Goal: Transaction & Acquisition: Book appointment/travel/reservation

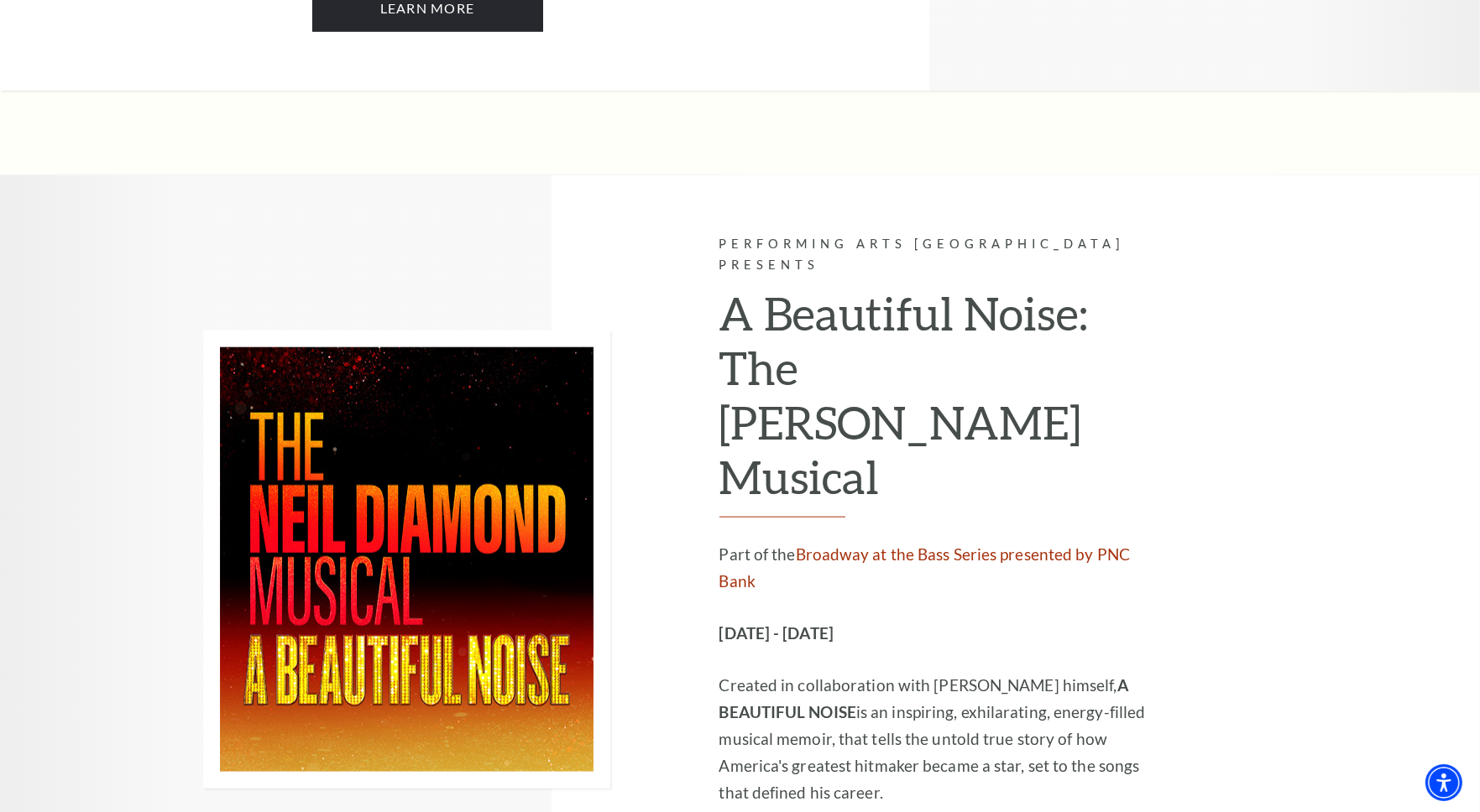
scroll to position [2404, 0]
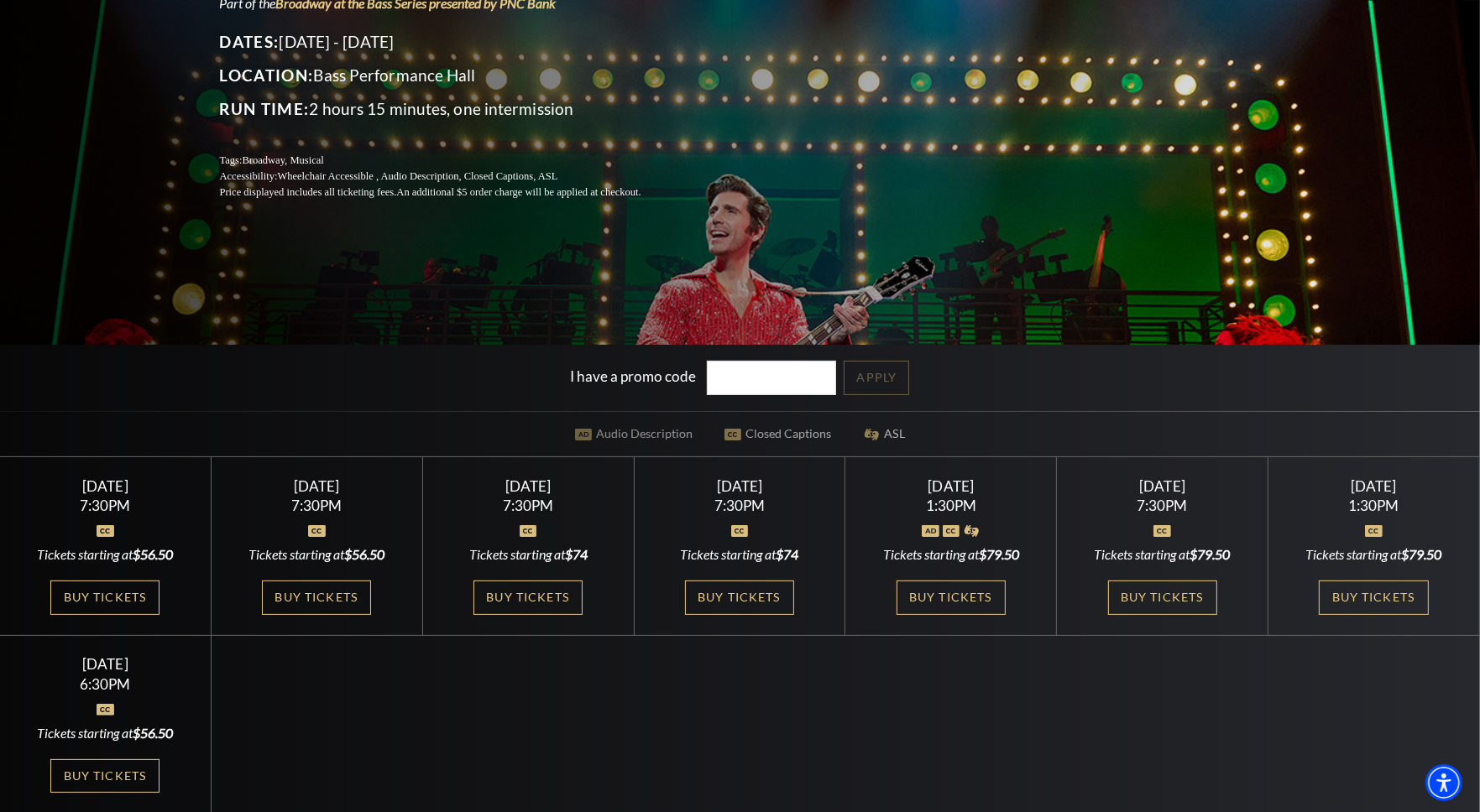
scroll to position [307, 0]
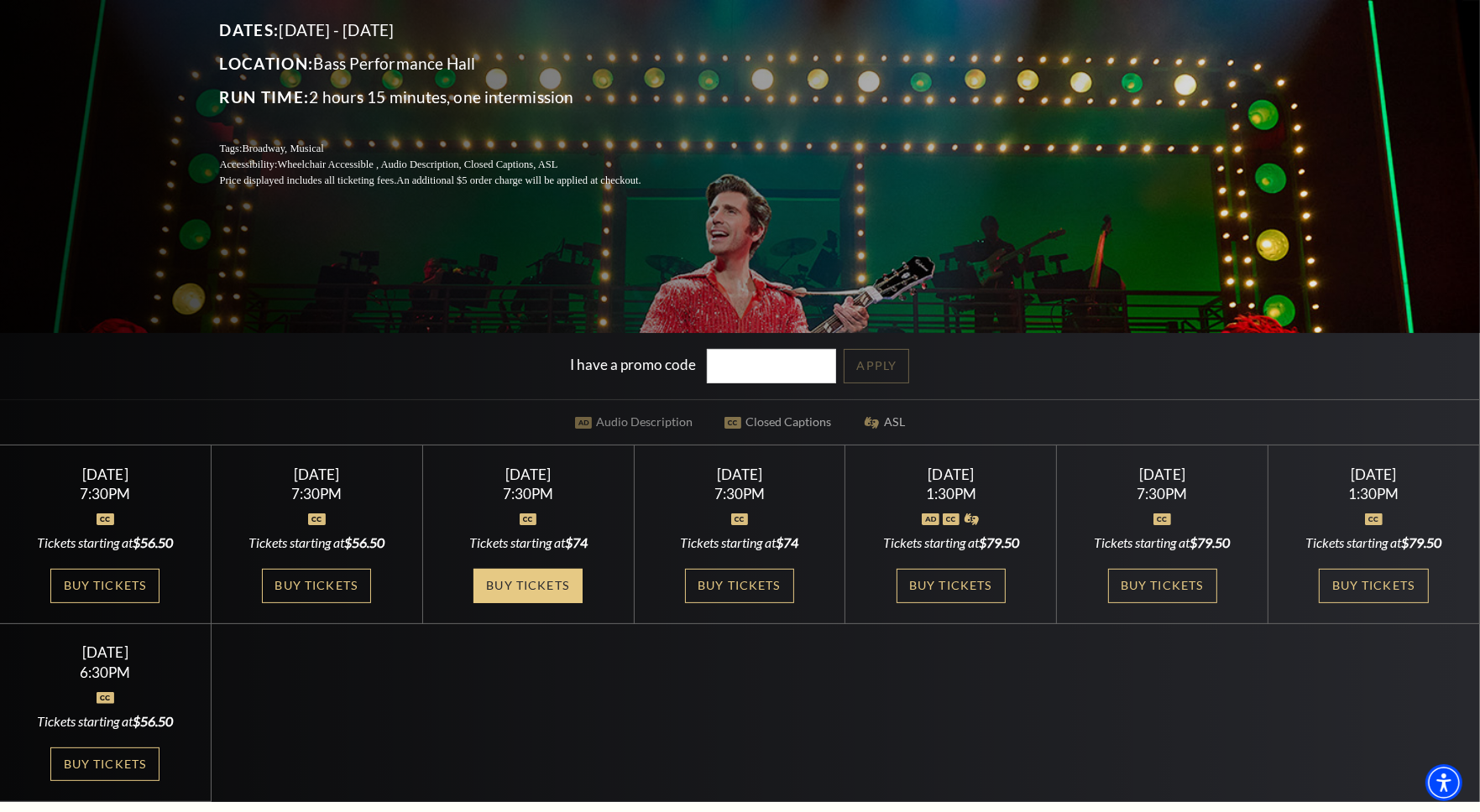
click at [511, 580] on link "Buy Tickets" at bounding box center [528, 585] width 109 height 34
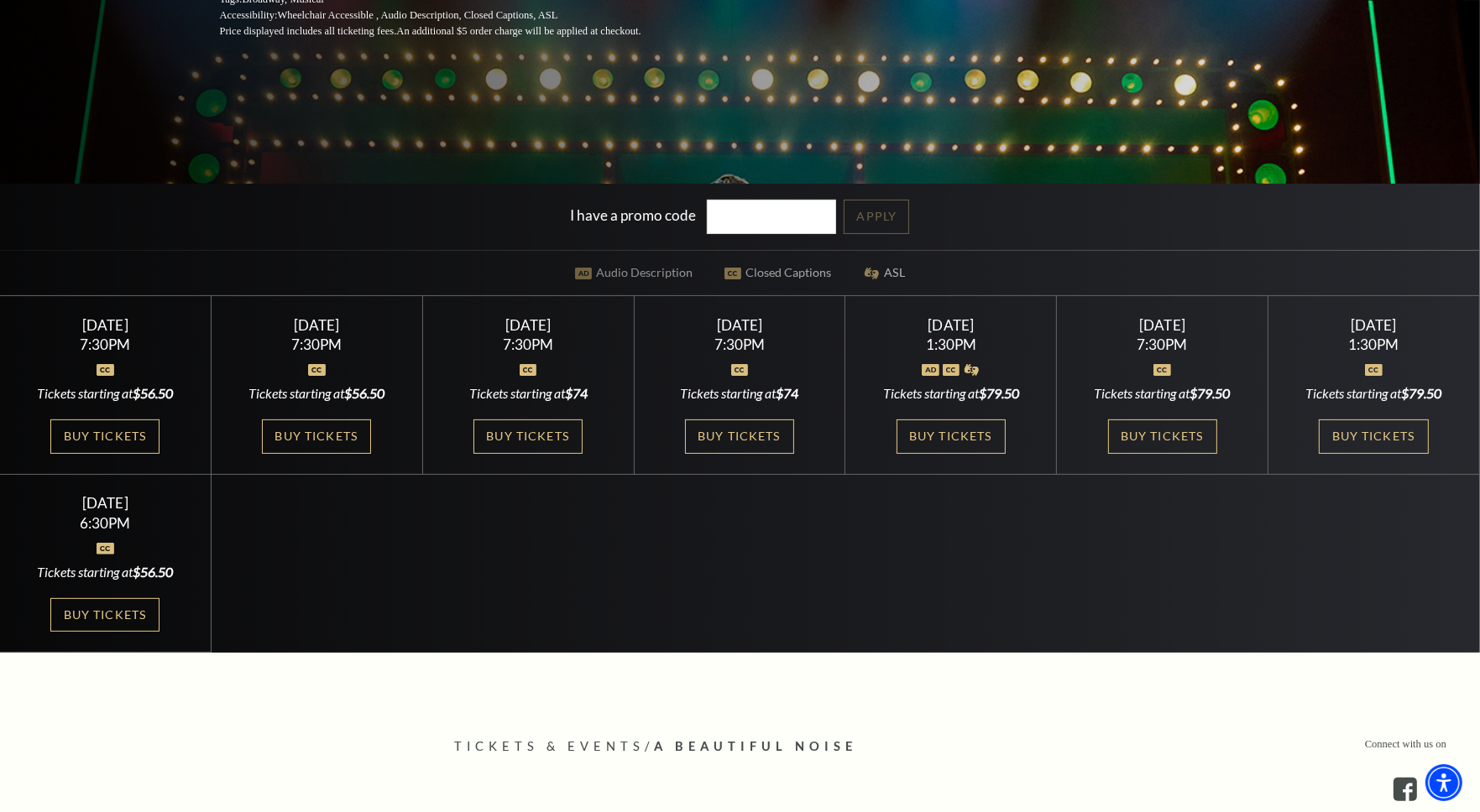
scroll to position [0, 0]
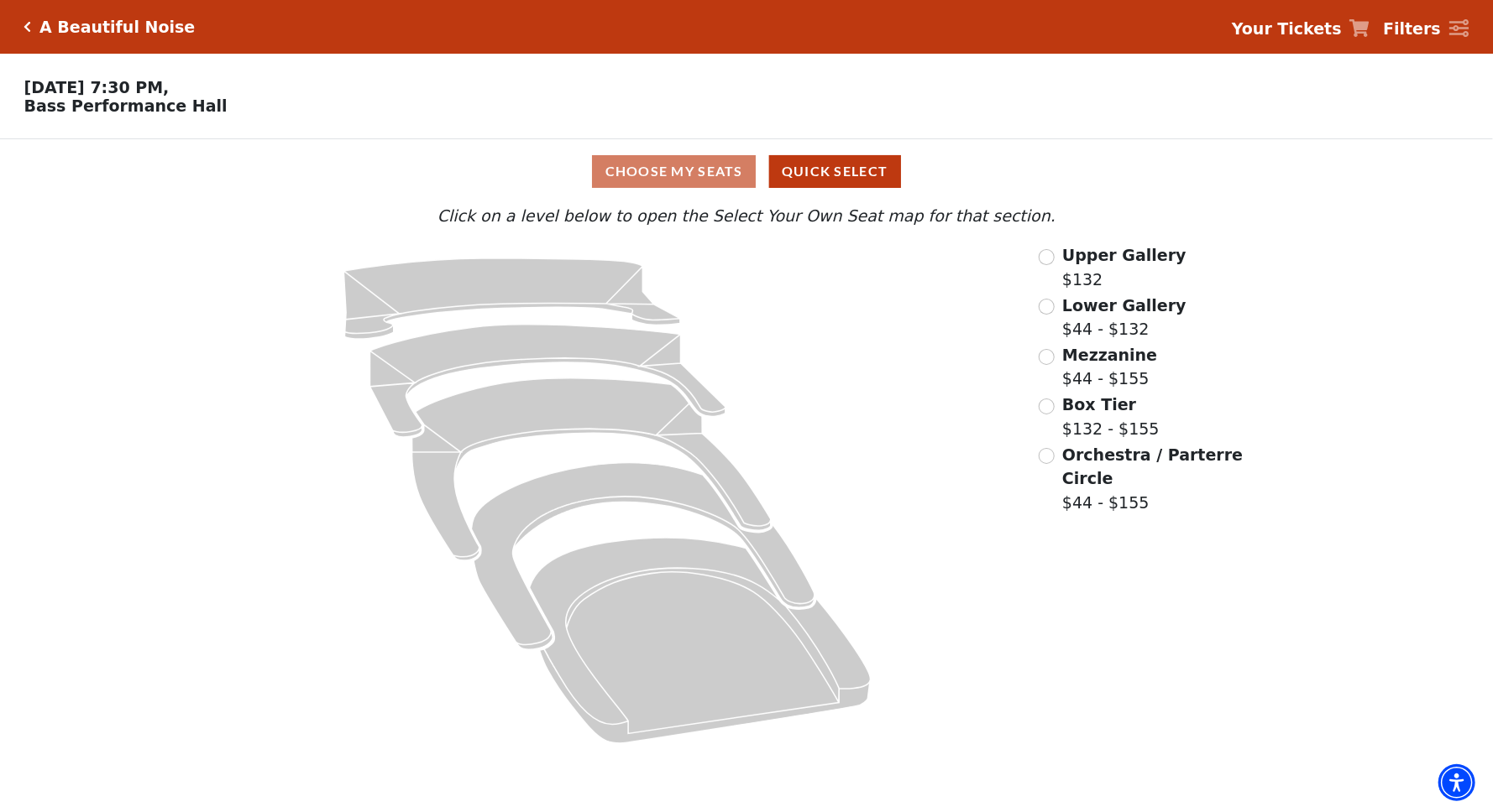
click at [1403, 26] on strong "Filters" at bounding box center [1412, 29] width 58 height 18
click at [1458, 30] on icon at bounding box center [1460, 29] width 20 height 18
click at [87, 32] on h5 "A Beautiful Noise" at bounding box center [117, 27] width 155 height 19
click at [27, 27] on icon "Click here to go back to filters" at bounding box center [28, 27] width 7 height 12
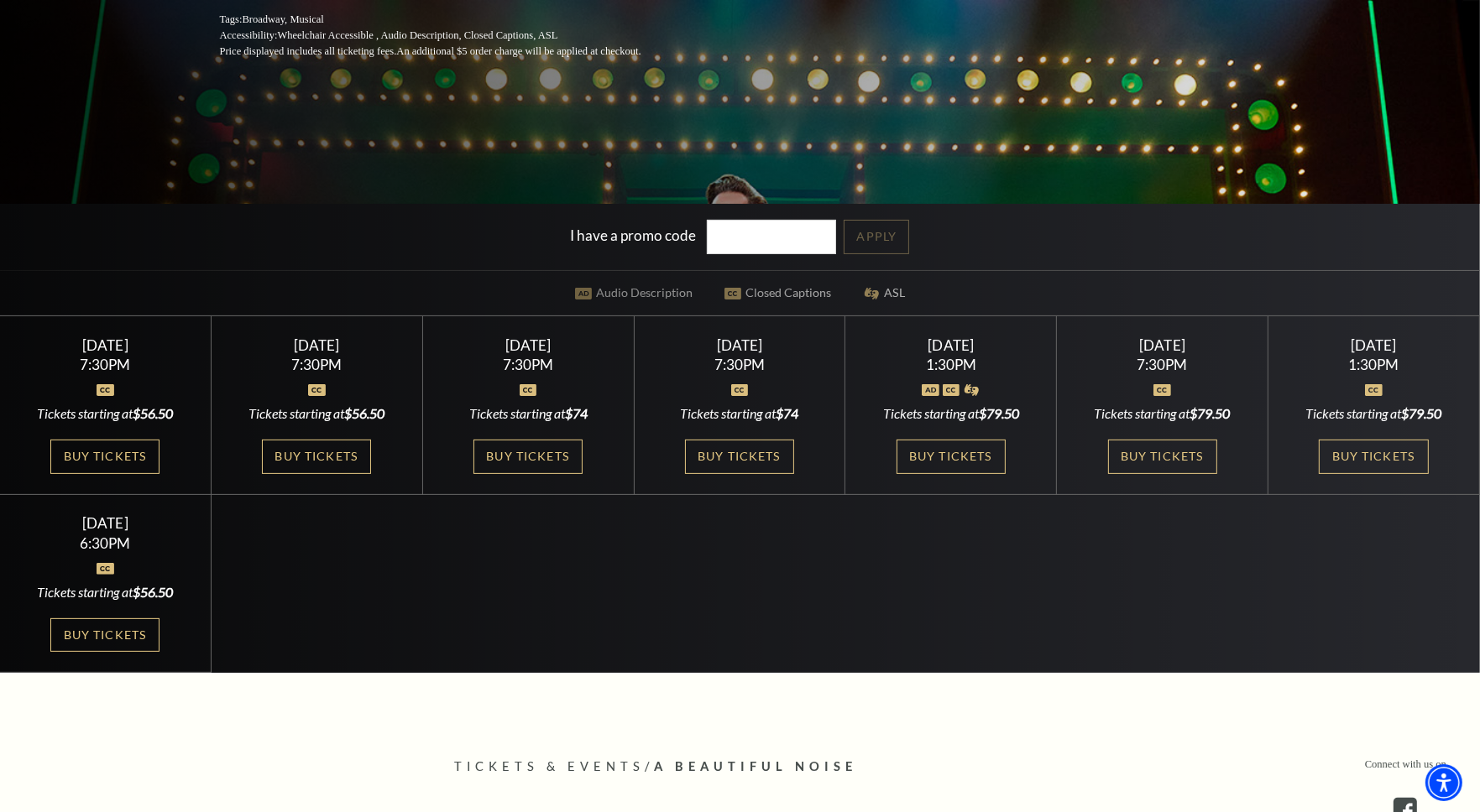
scroll to position [475, 0]
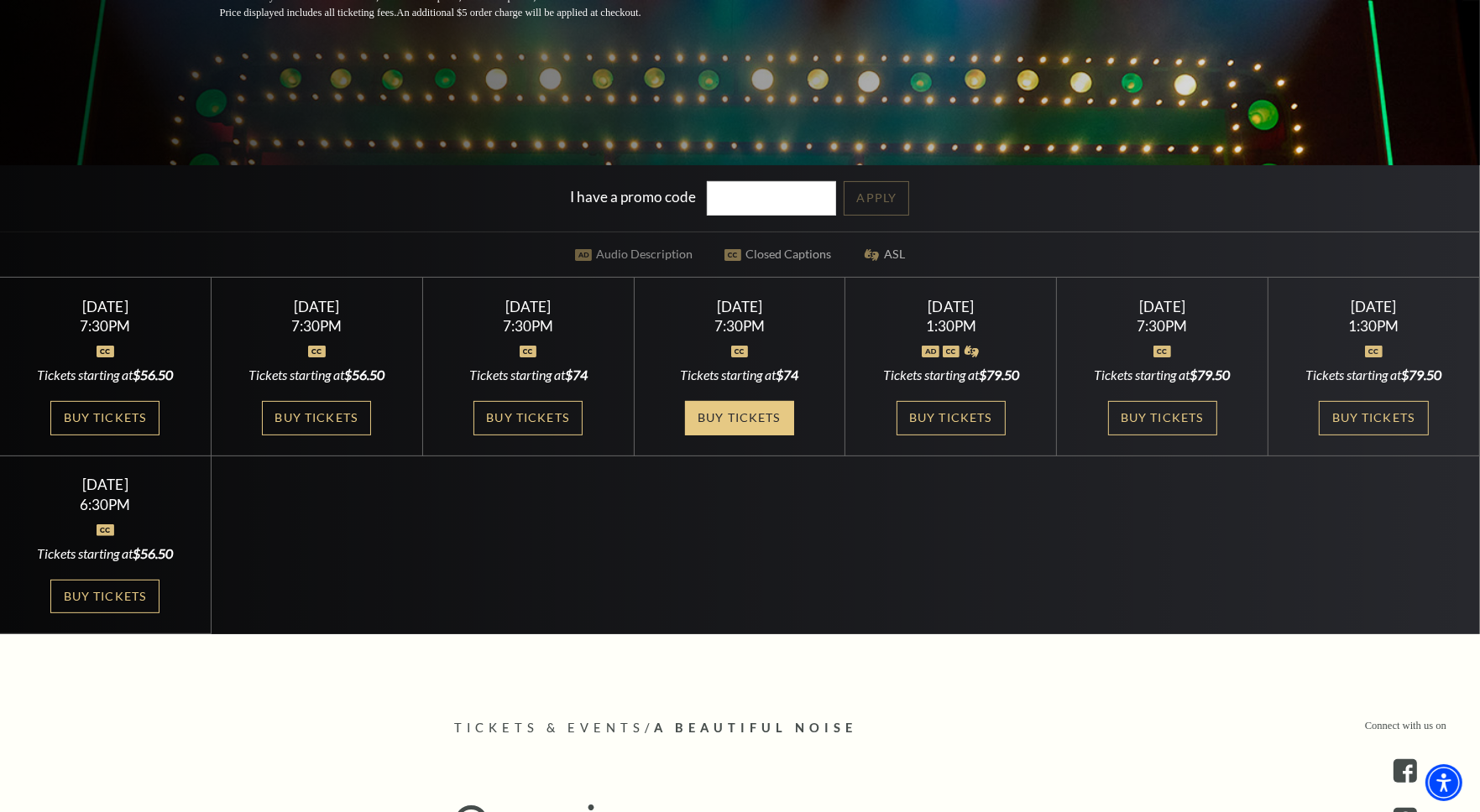
click at [752, 416] on link "Buy Tickets" at bounding box center [740, 418] width 109 height 34
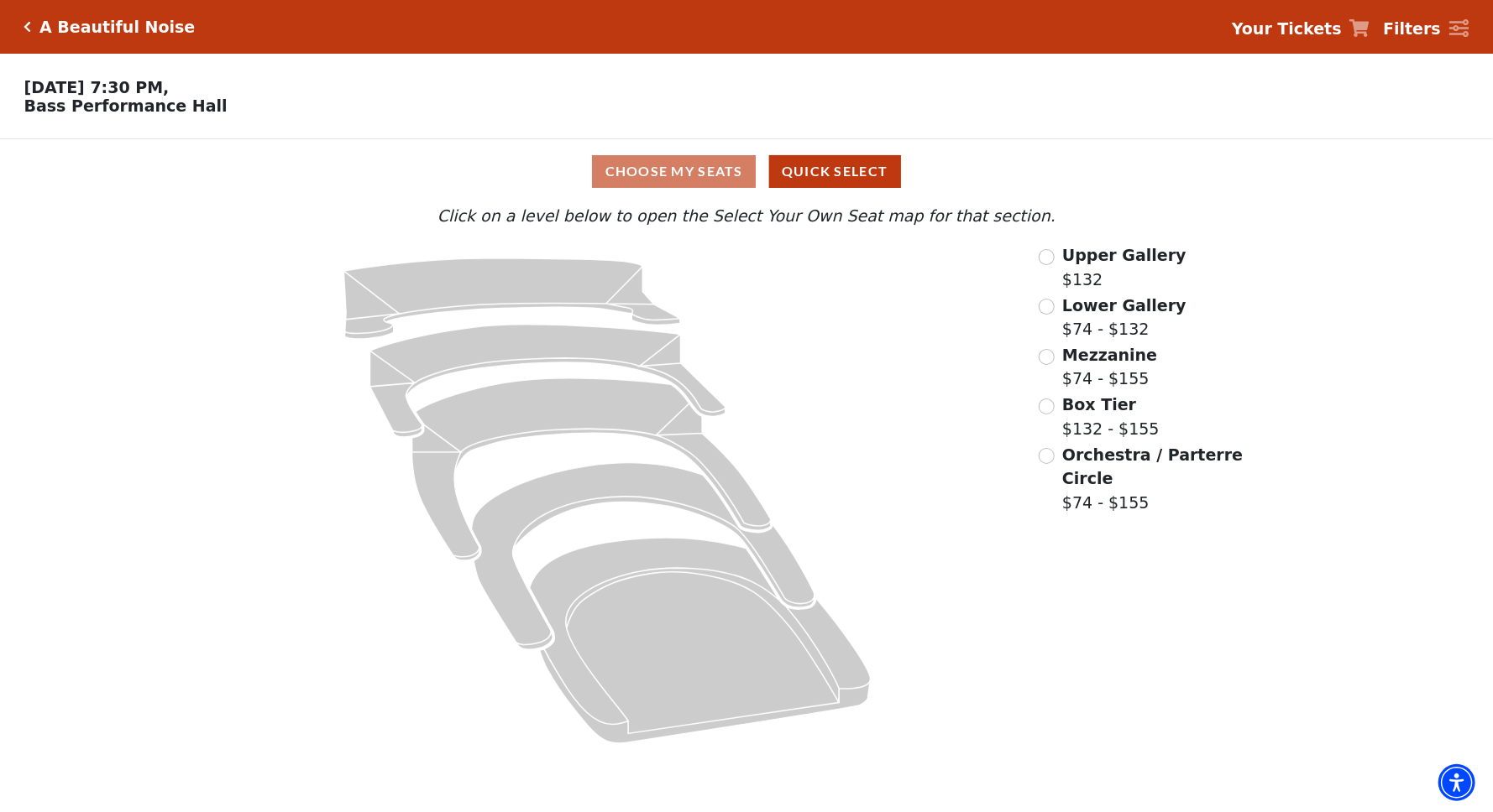
click at [66, 29] on h5 "A Beautiful Noise" at bounding box center [117, 27] width 155 height 19
click at [28, 27] on icon "Click here to go back to filters" at bounding box center [28, 27] width 7 height 12
